Goal: Feedback & Contribution: Leave review/rating

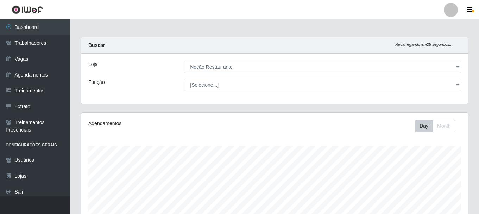
select select "334"
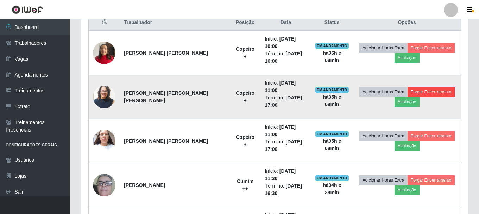
scroll to position [146, 387]
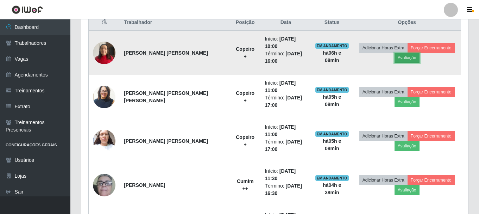
click at [411, 53] on button "Avaliação" at bounding box center [407, 58] width 25 height 10
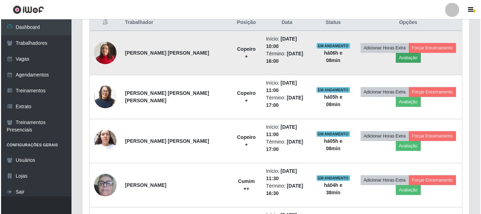
scroll to position [146, 384]
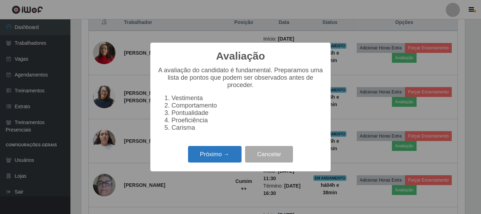
click at [227, 159] on button "Próximo →" at bounding box center [215, 154] width 54 height 17
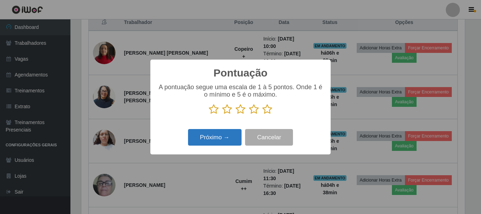
scroll to position [352063, 351825]
click at [268, 112] on icon at bounding box center [267, 109] width 10 height 11
click at [262, 114] on input "radio" at bounding box center [262, 114] width 0 height 0
click at [226, 136] on button "Próximo →" at bounding box center [215, 137] width 54 height 17
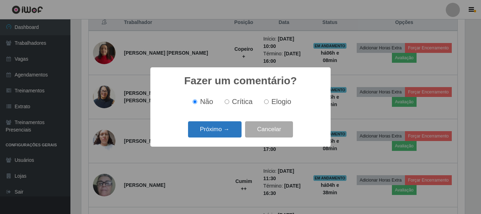
click at [231, 125] on button "Próximo →" at bounding box center [215, 129] width 54 height 17
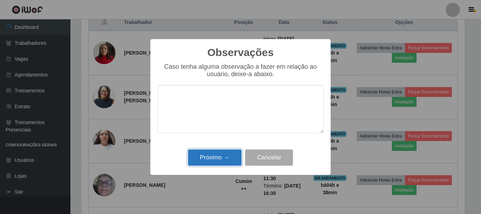
click at [231, 150] on button "Próximo →" at bounding box center [215, 157] width 54 height 17
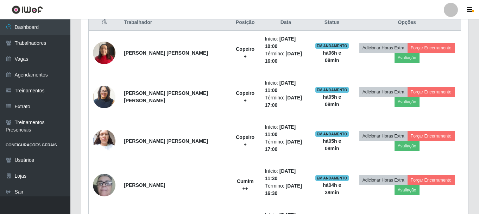
scroll to position [146, 387]
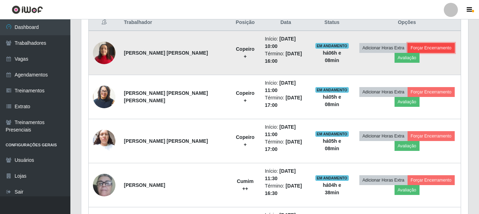
click at [421, 44] on button "Forçar Encerramento" at bounding box center [431, 48] width 47 height 10
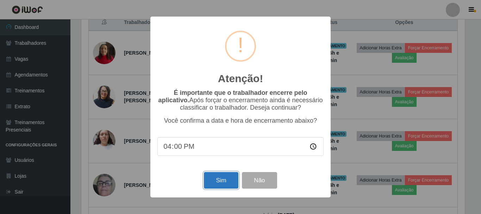
click at [225, 185] on button "Sim" at bounding box center [221, 180] width 34 height 17
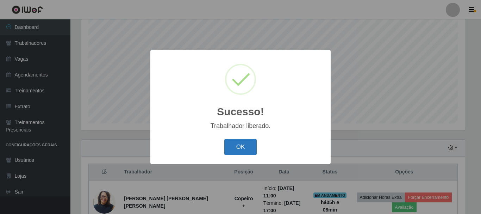
click at [245, 145] on button "OK" at bounding box center [240, 147] width 33 height 17
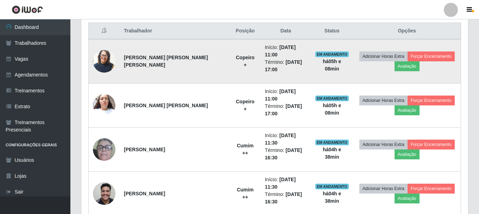
scroll to position [305, 0]
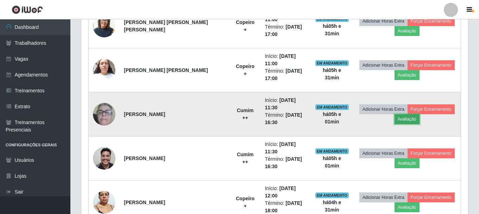
click at [398, 114] on button "Avaliação" at bounding box center [407, 119] width 25 height 10
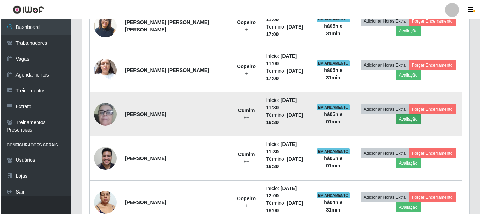
scroll to position [146, 384]
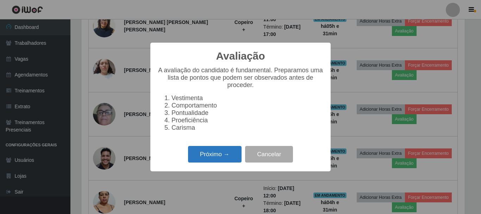
click at [206, 151] on button "Próximo →" at bounding box center [215, 154] width 54 height 17
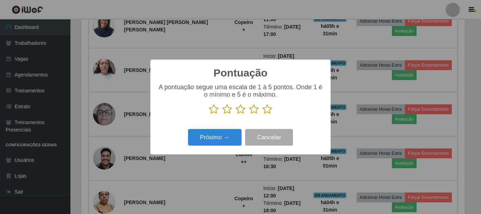
scroll to position [352063, 351825]
click at [261, 109] on p at bounding box center [240, 109] width 166 height 11
click at [270, 111] on icon at bounding box center [267, 109] width 10 height 11
click at [262, 114] on input "radio" at bounding box center [262, 114] width 0 height 0
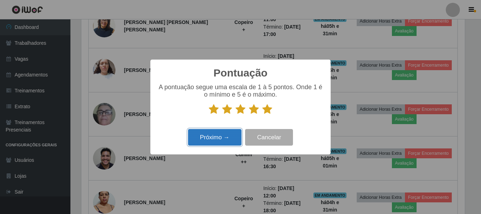
click at [221, 141] on button "Próximo →" at bounding box center [215, 137] width 54 height 17
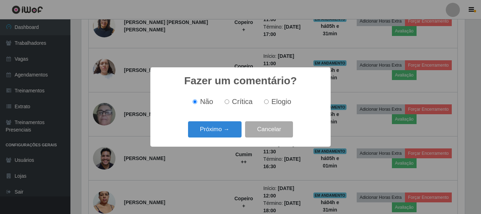
click at [210, 114] on div "Fazer um comentário? × Não Crítica Elogio Próximo → Cancelar" at bounding box center [240, 106] width 180 height 79
click at [215, 148] on div "Fazer um comentário? × Não Crítica Elogio Próximo → Cancelar" at bounding box center [240, 107] width 481 height 214
click at [216, 131] on button "Próximo →" at bounding box center [215, 129] width 54 height 17
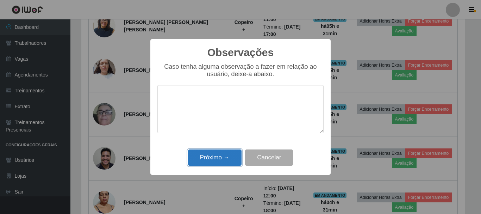
click at [213, 160] on button "Próximo →" at bounding box center [215, 157] width 54 height 17
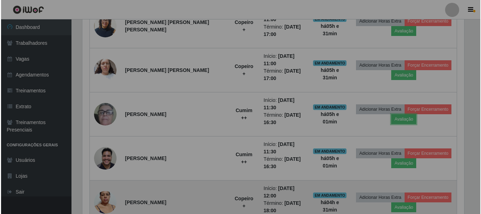
scroll to position [146, 387]
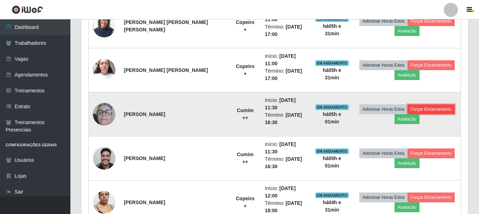
click at [434, 104] on button "Forçar Encerramento" at bounding box center [431, 109] width 47 height 10
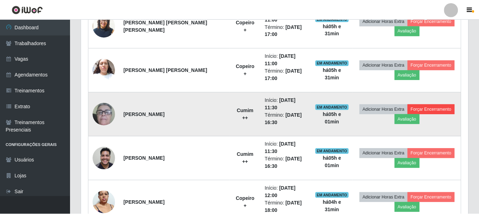
scroll to position [146, 384]
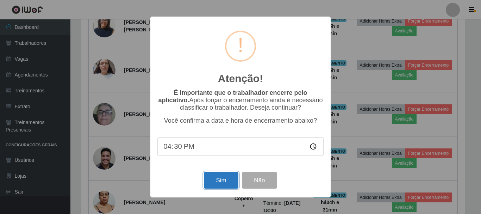
click at [236, 180] on button "Sim" at bounding box center [221, 180] width 34 height 17
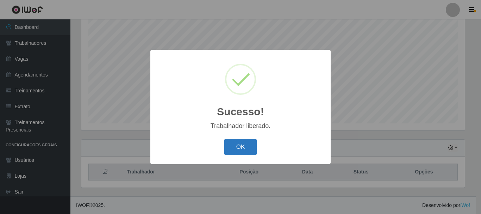
click at [246, 147] on button "OK" at bounding box center [240, 147] width 33 height 17
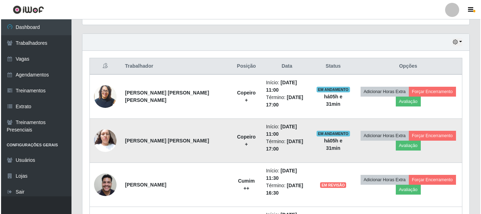
scroll to position [269, 0]
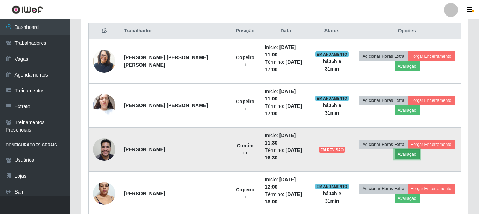
click at [395, 149] on button "Avaliação" at bounding box center [407, 154] width 25 height 10
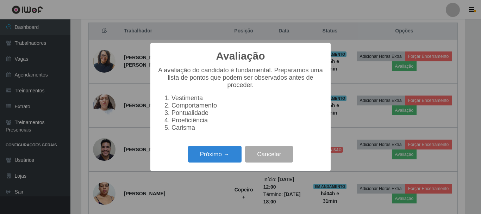
scroll to position [146, 384]
click at [268, 156] on button "Cancelar" at bounding box center [269, 154] width 48 height 17
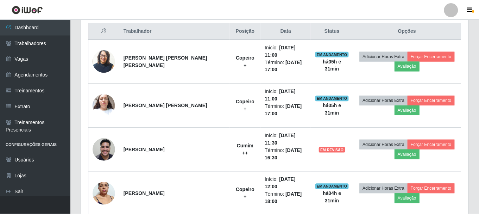
scroll to position [146, 387]
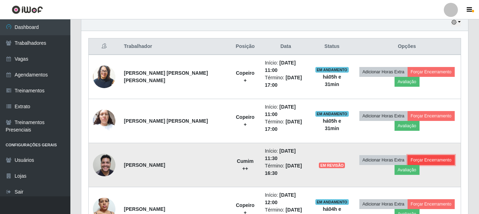
click at [413, 155] on button "Forçar Encerramento" at bounding box center [431, 160] width 47 height 10
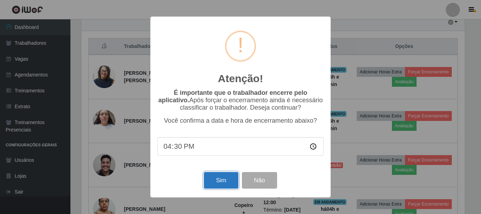
click at [218, 179] on button "Sim" at bounding box center [221, 180] width 34 height 17
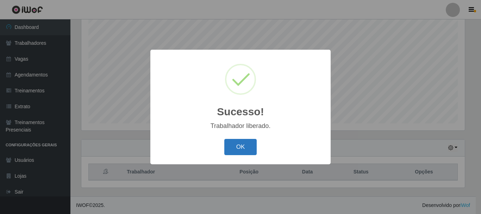
click at [242, 148] on button "OK" at bounding box center [240, 147] width 33 height 17
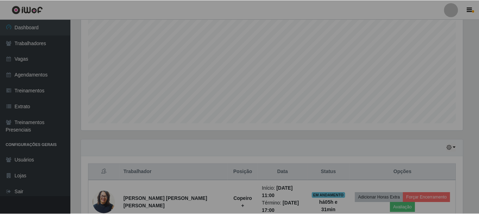
scroll to position [0, 0]
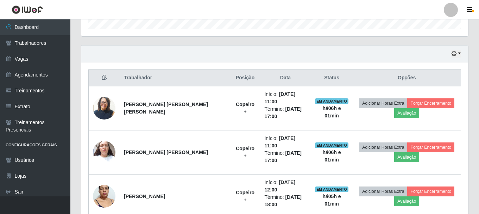
click at [307, 51] on div "Hoje 1 dia 3 dias 1 Semana Não encerrados" at bounding box center [274, 53] width 387 height 17
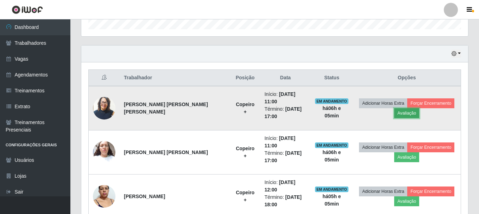
click at [419, 108] on button "Avaliação" at bounding box center [406, 113] width 25 height 10
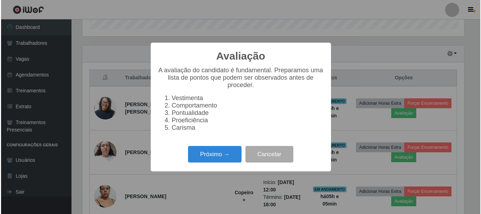
scroll to position [146, 384]
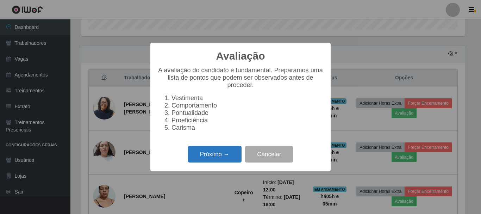
click at [210, 158] on button "Próximo →" at bounding box center [215, 154] width 54 height 17
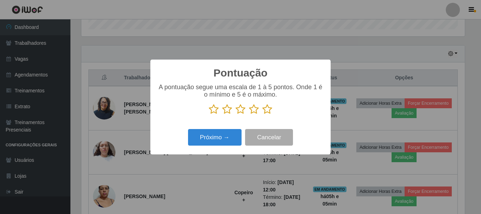
scroll to position [352063, 351825]
click at [270, 112] on icon at bounding box center [267, 109] width 10 height 11
click at [262, 114] on input "radio" at bounding box center [262, 114] width 0 height 0
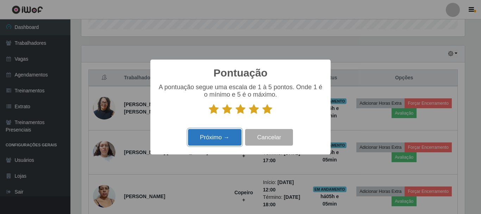
click at [225, 136] on button "Próximo →" at bounding box center [215, 137] width 54 height 17
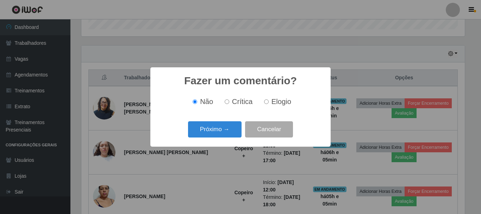
click at [225, 136] on button "Próximo →" at bounding box center [215, 129] width 54 height 17
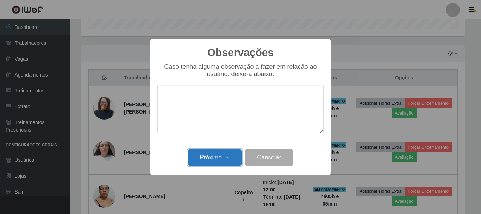
click at [234, 156] on button "Próximo →" at bounding box center [215, 157] width 54 height 17
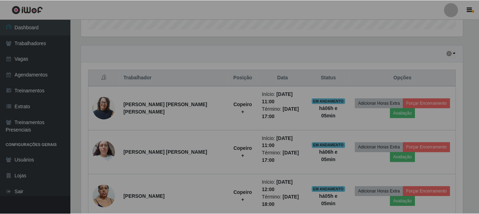
scroll to position [146, 387]
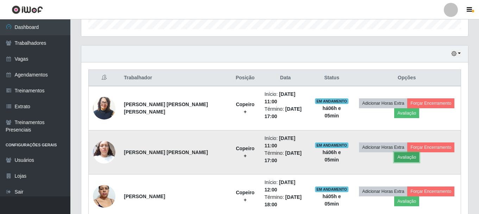
click at [419, 152] on button "Avaliação" at bounding box center [406, 157] width 25 height 10
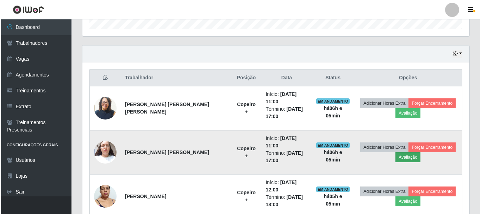
scroll to position [146, 384]
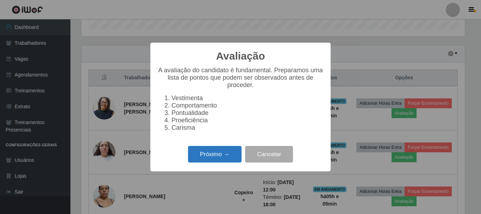
click at [230, 162] on button "Próximo →" at bounding box center [215, 154] width 54 height 17
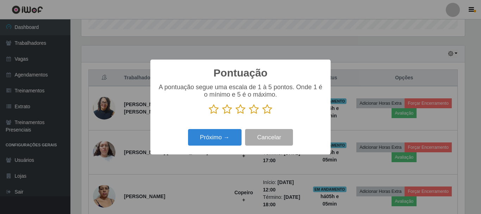
click at [271, 111] on icon at bounding box center [267, 109] width 10 height 11
click at [262, 114] on input "radio" at bounding box center [262, 114] width 0 height 0
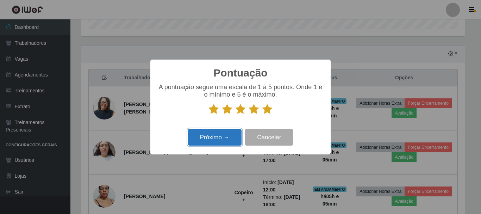
click at [236, 135] on button "Próximo →" at bounding box center [215, 137] width 54 height 17
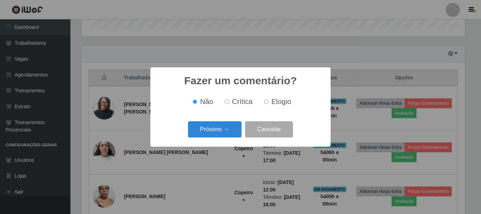
click at [236, 135] on button "Próximo →" at bounding box center [215, 129] width 54 height 17
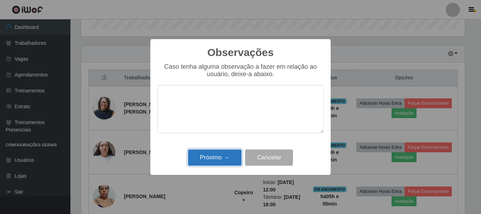
click at [228, 163] on button "Próximo →" at bounding box center [215, 157] width 54 height 17
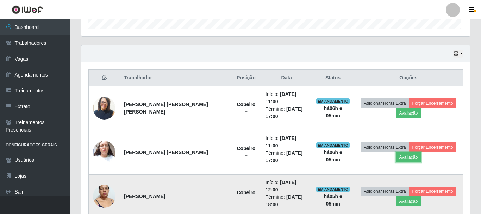
scroll to position [146, 387]
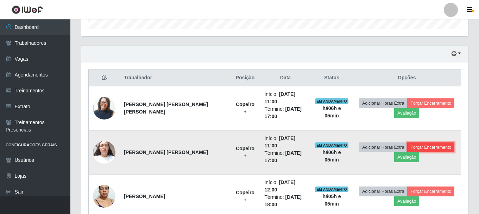
click at [415, 142] on button "Forçar Encerramento" at bounding box center [431, 147] width 47 height 10
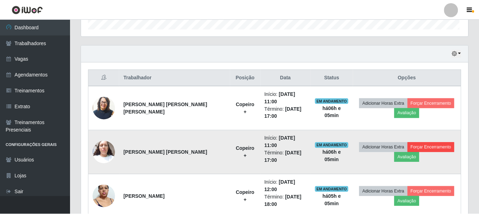
scroll to position [146, 384]
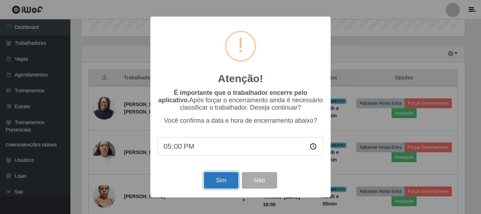
click at [224, 187] on button "Sim" at bounding box center [221, 180] width 34 height 17
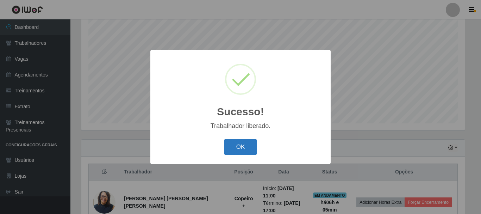
click at [245, 149] on button "OK" at bounding box center [240, 147] width 33 height 17
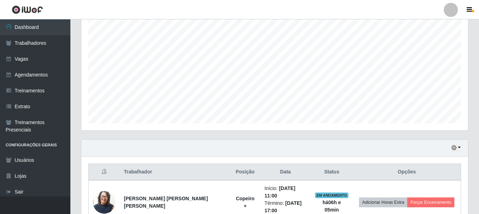
scroll to position [191, 0]
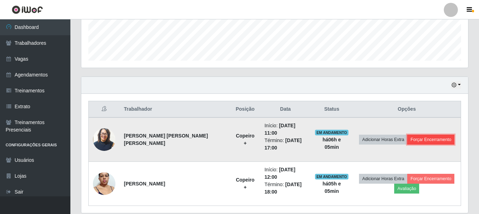
click at [419, 135] on button "Forçar Encerramento" at bounding box center [431, 140] width 47 height 10
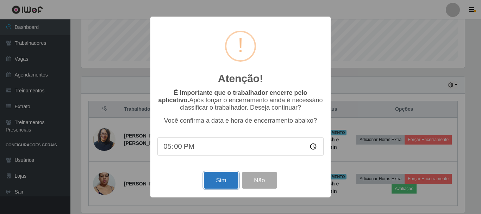
click at [220, 183] on button "Sim" at bounding box center [221, 180] width 34 height 17
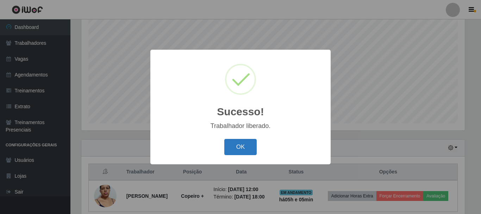
click at [241, 147] on button "OK" at bounding box center [240, 147] width 33 height 17
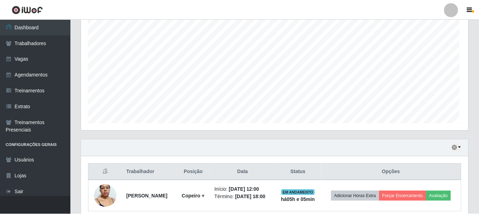
scroll to position [146, 387]
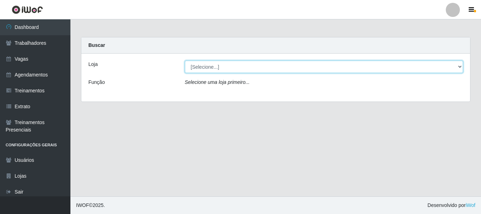
click at [264, 69] on select "[Selecione...] Necão Restaurante" at bounding box center [324, 67] width 279 height 12
select select "334"
click at [185, 61] on select "[Selecione...] Necão Restaurante" at bounding box center [324, 67] width 279 height 12
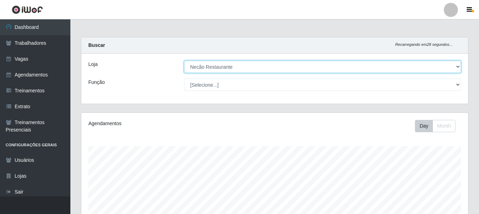
scroll to position [160, 0]
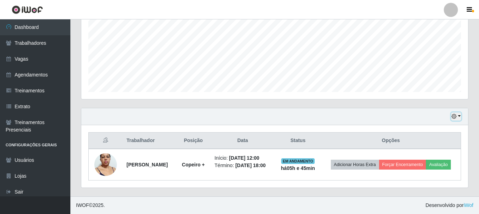
click at [456, 119] on icon "button" at bounding box center [454, 116] width 5 height 5
click at [433, 105] on button "Não encerrados" at bounding box center [433, 105] width 56 height 14
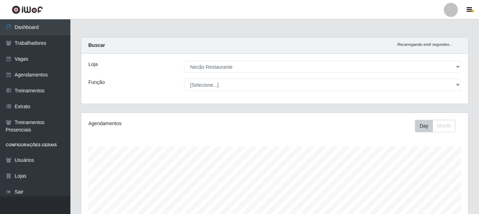
scroll to position [129, 0]
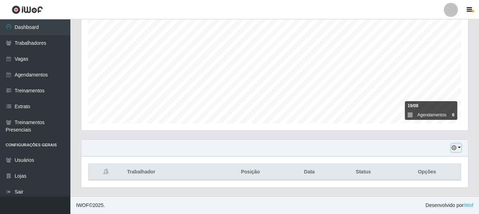
click at [456, 144] on button "button" at bounding box center [457, 148] width 10 height 8
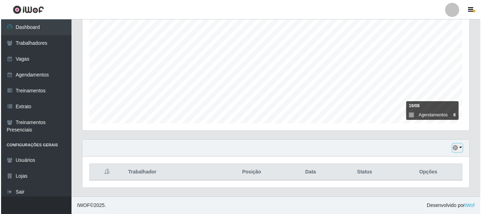
scroll to position [146, 387]
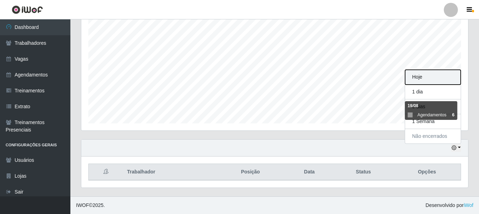
click at [424, 73] on button "Hoje" at bounding box center [433, 77] width 56 height 15
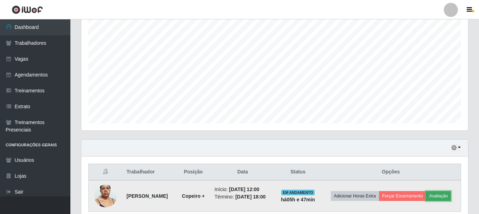
click at [434, 198] on button "Avaliação" at bounding box center [438, 196] width 25 height 10
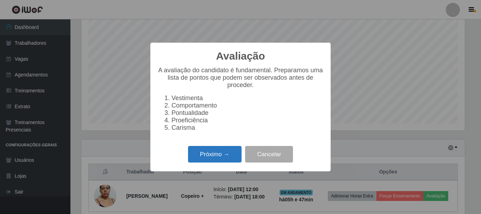
click at [222, 156] on button "Próximo →" at bounding box center [215, 154] width 54 height 17
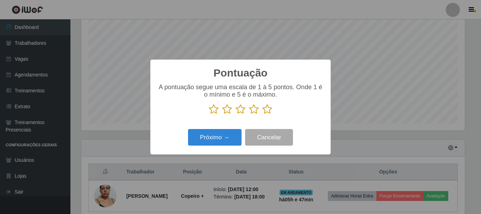
click at [266, 113] on icon at bounding box center [267, 109] width 10 height 11
click at [262, 114] on input "radio" at bounding box center [262, 114] width 0 height 0
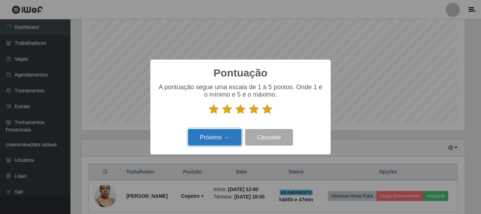
click at [214, 144] on button "Próximo →" at bounding box center [215, 137] width 54 height 17
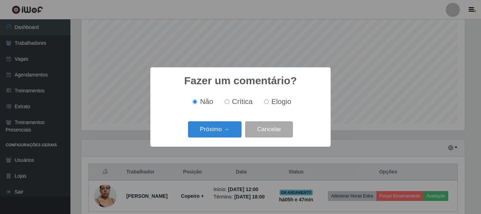
click at [219, 139] on div "Próximo → Cancelar" at bounding box center [240, 129] width 166 height 20
click at [221, 136] on button "Próximo →" at bounding box center [215, 129] width 54 height 17
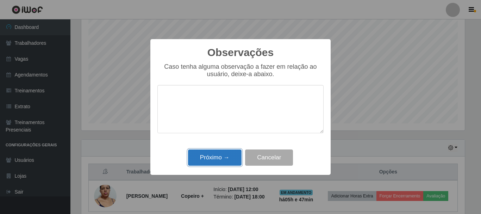
click at [218, 159] on button "Próximo →" at bounding box center [215, 157] width 54 height 17
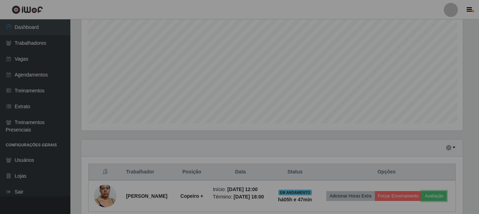
scroll to position [146, 387]
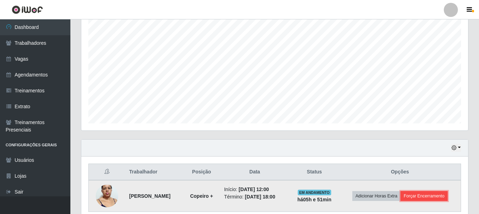
click at [440, 198] on button "Forçar Encerramento" at bounding box center [424, 196] width 47 height 10
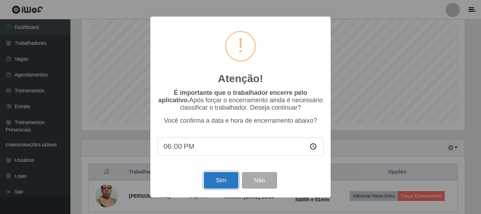
click at [229, 184] on button "Sim" at bounding box center [221, 180] width 34 height 17
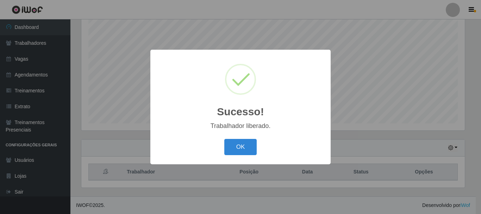
click at [244, 152] on button "OK" at bounding box center [240, 147] width 33 height 17
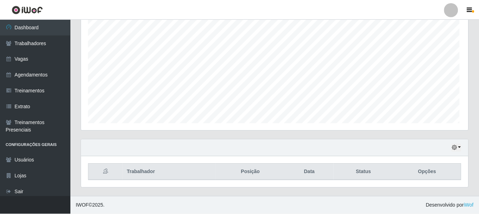
scroll to position [146, 387]
